Goal: Find specific page/section: Find specific page/section

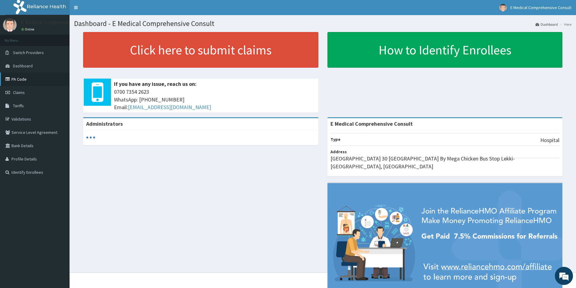
click at [18, 79] on link "PA Code" at bounding box center [35, 79] width 70 height 13
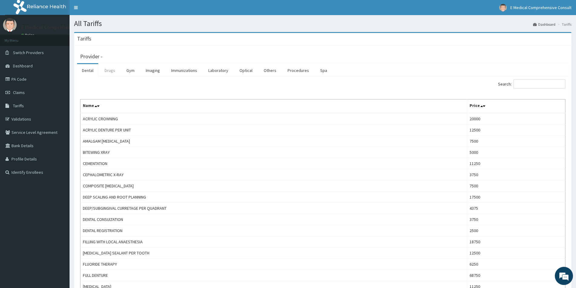
click at [110, 68] on link "Drugs" at bounding box center [110, 70] width 20 height 13
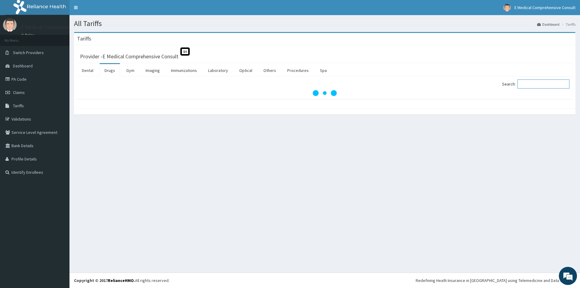
click at [531, 85] on input "Search:" at bounding box center [544, 84] width 52 height 9
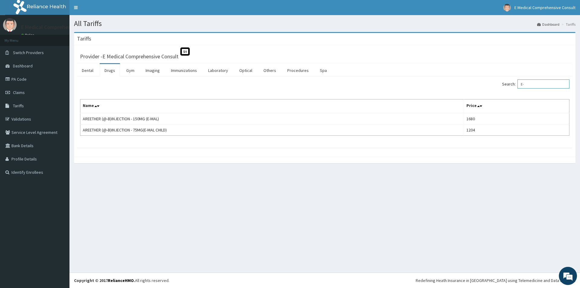
type input "E"
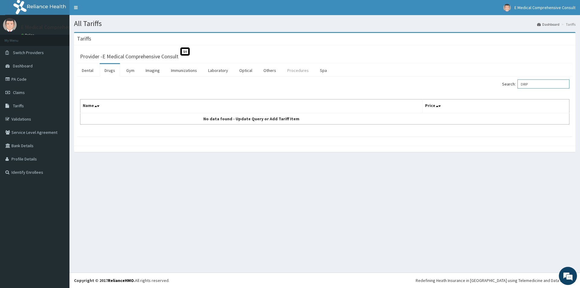
type input "DRIP"
click at [299, 68] on link "Procedures" at bounding box center [298, 70] width 31 height 13
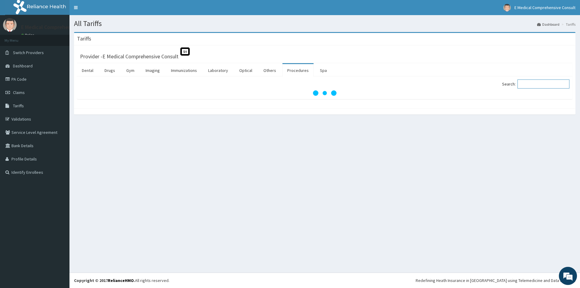
click at [547, 86] on input "Search:" at bounding box center [544, 84] width 52 height 9
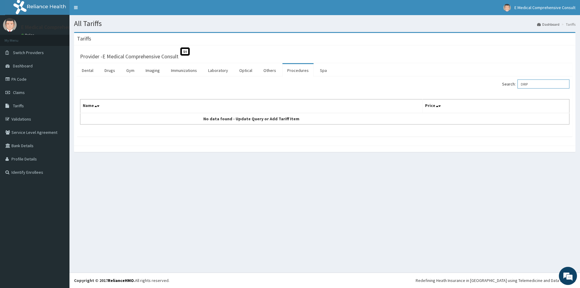
type input "DRIP"
click at [18, 80] on link "PA Code" at bounding box center [35, 79] width 70 height 13
